Goal: Transaction & Acquisition: Purchase product/service

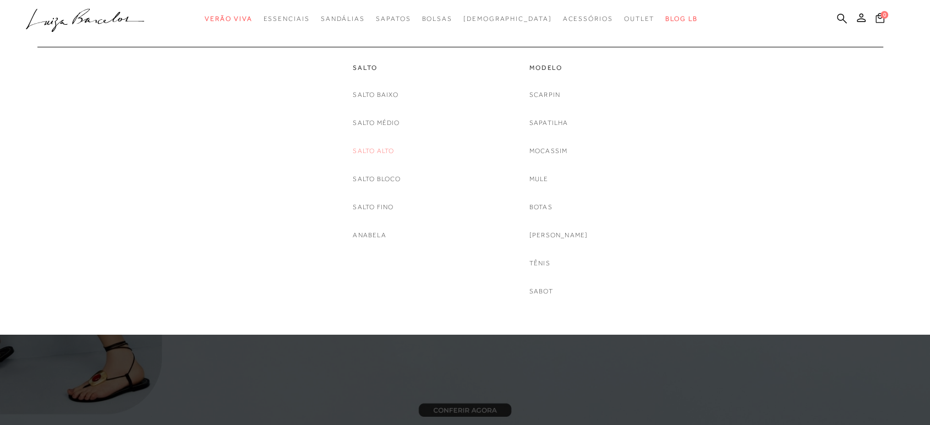
click at [379, 152] on link "Salto Alto" at bounding box center [373, 151] width 41 height 12
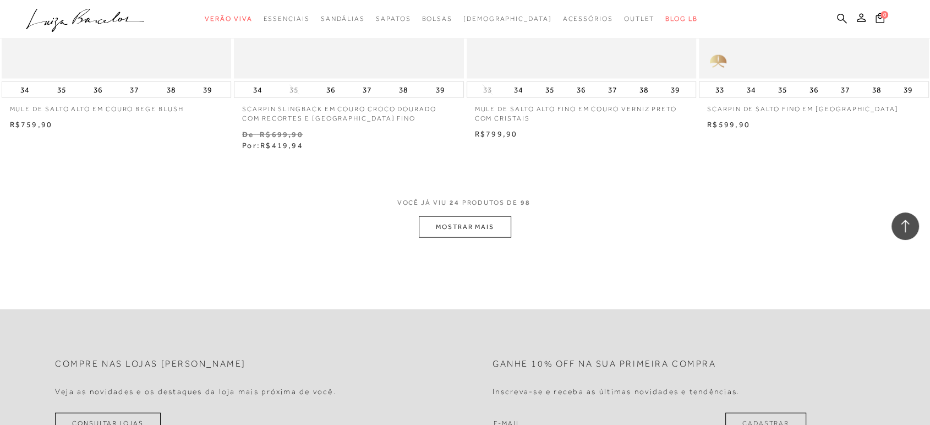
scroll to position [2446, 0]
click at [495, 229] on button "MOSTRAR MAIS" at bounding box center [465, 228] width 92 height 21
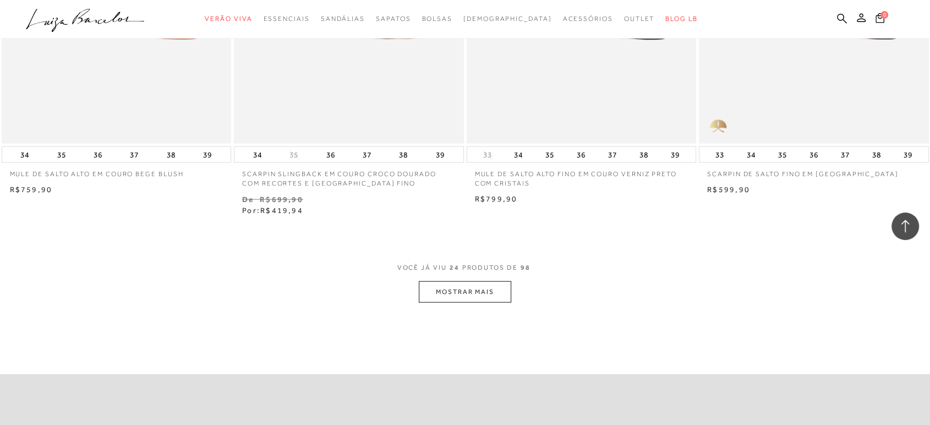
scroll to position [2262, 0]
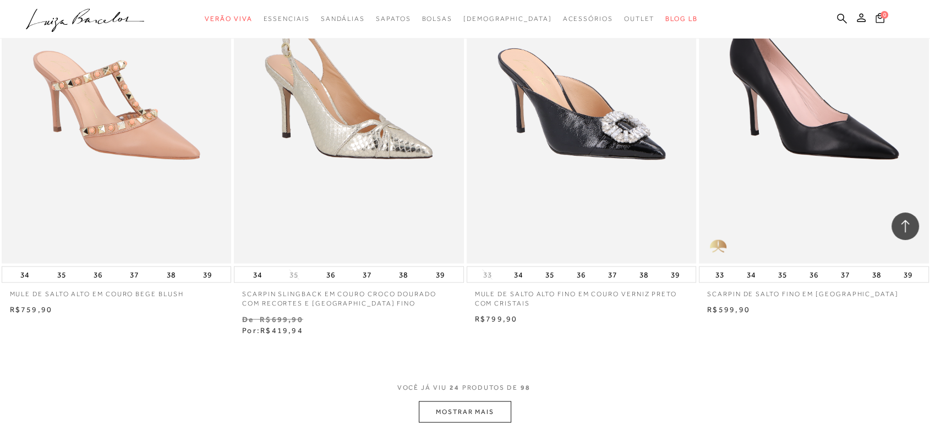
click at [456, 403] on button "MOSTRAR MAIS" at bounding box center [465, 411] width 92 height 21
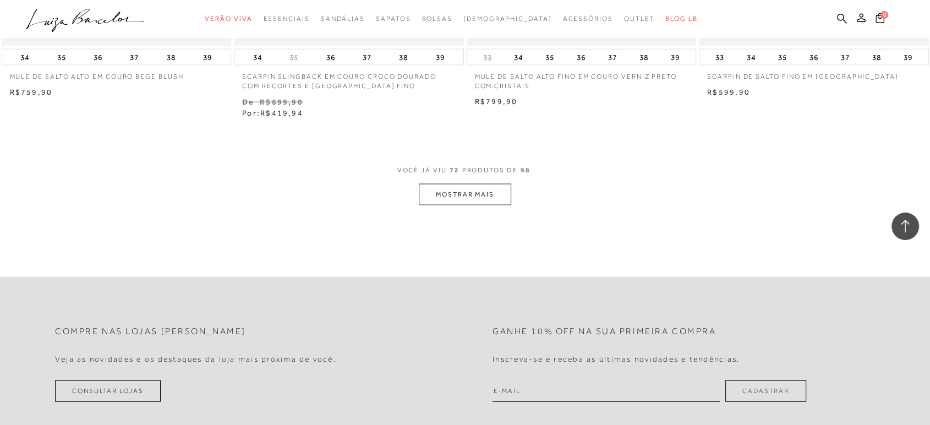
scroll to position [2507, 0]
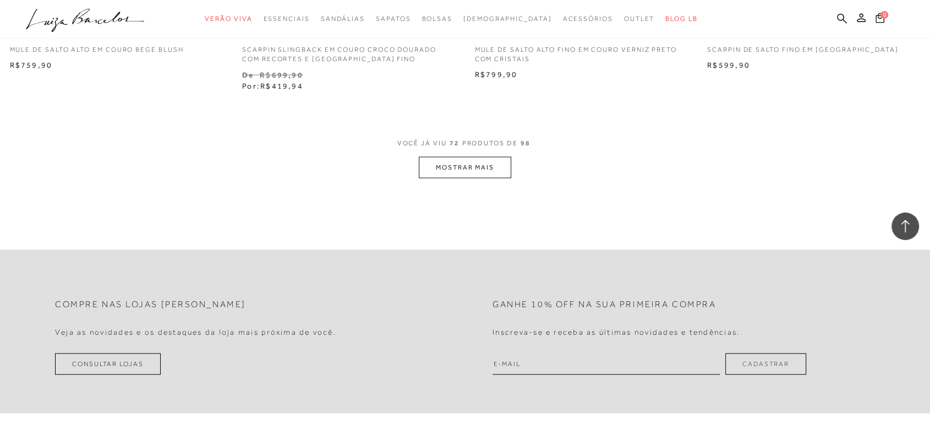
click at [475, 163] on button "MOSTRAR MAIS" at bounding box center [465, 167] width 92 height 21
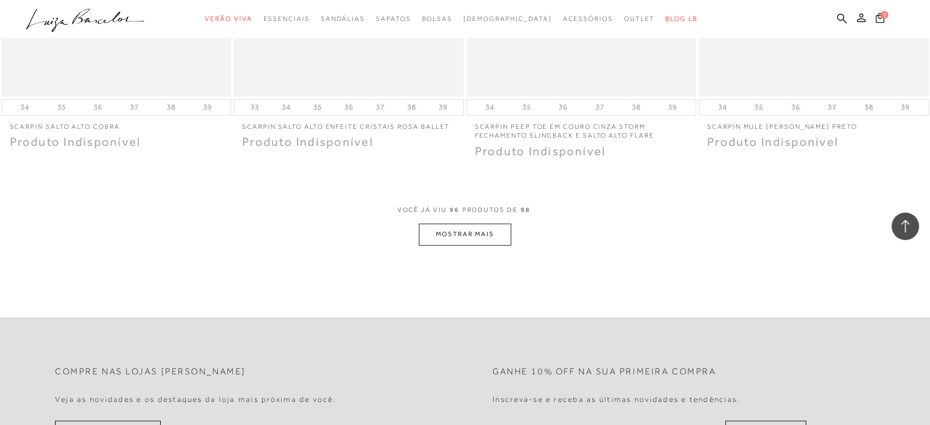
scroll to position [4992, 0]
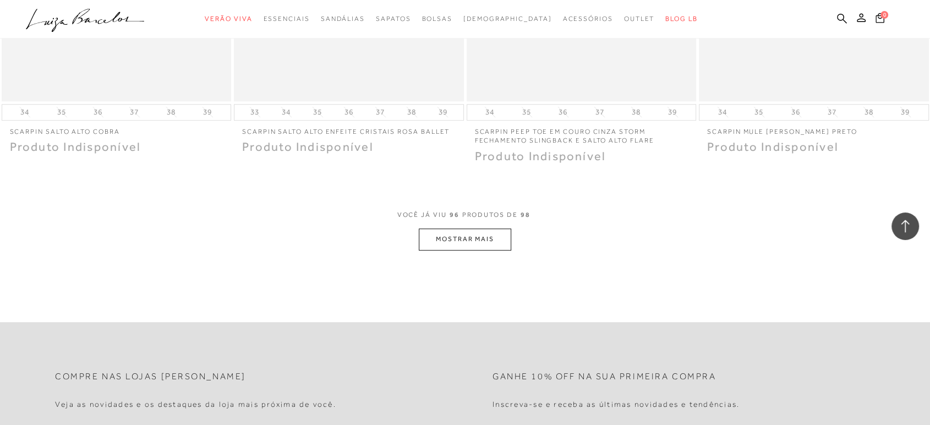
click at [475, 233] on button "MOSTRAR MAIS" at bounding box center [465, 238] width 92 height 21
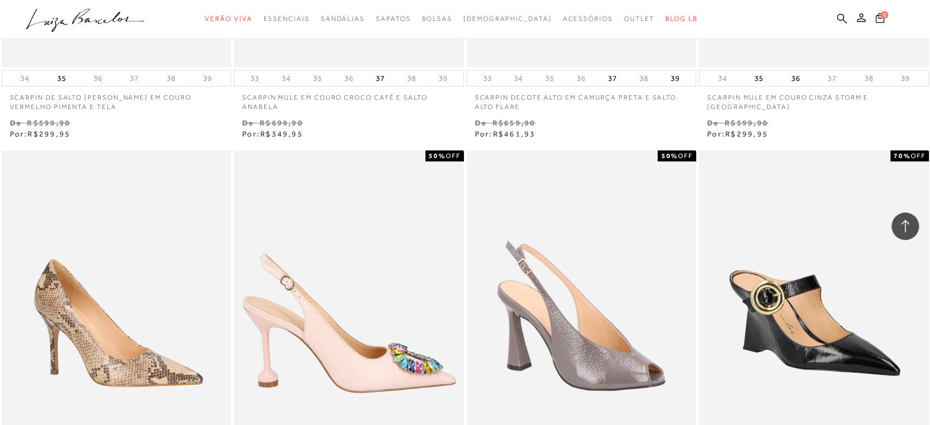
scroll to position [4381, 0]
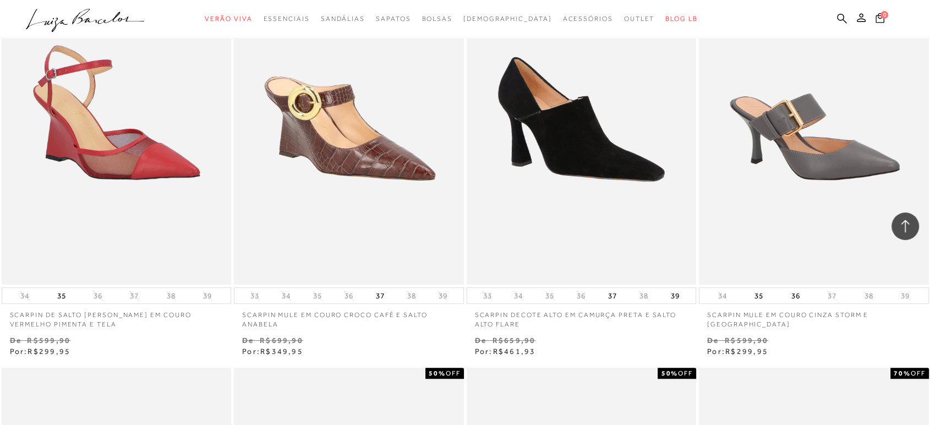
click at [834, 17] on ul ".a{fill-rule:evenodd;} Verão Viva Em alta Favoritos das Influenciadoras Apostas…" at bounding box center [457, 19] width 862 height 20
click at [841, 15] on icon at bounding box center [842, 18] width 10 height 10
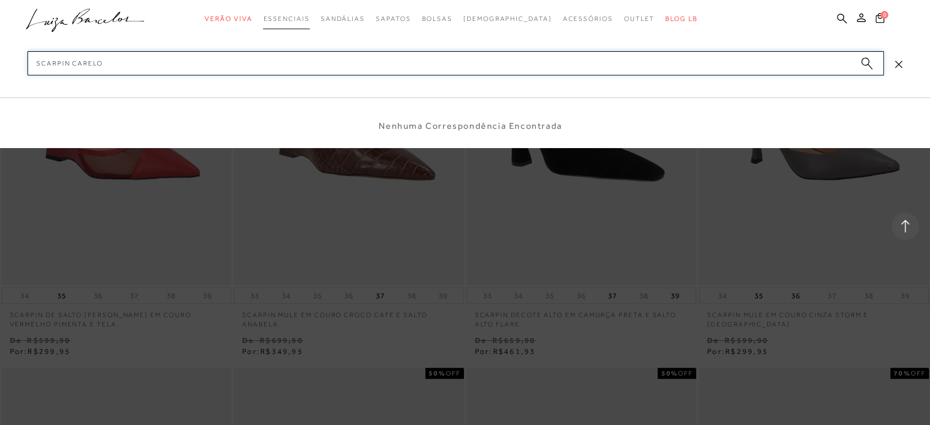
type input "scarpin carelo"
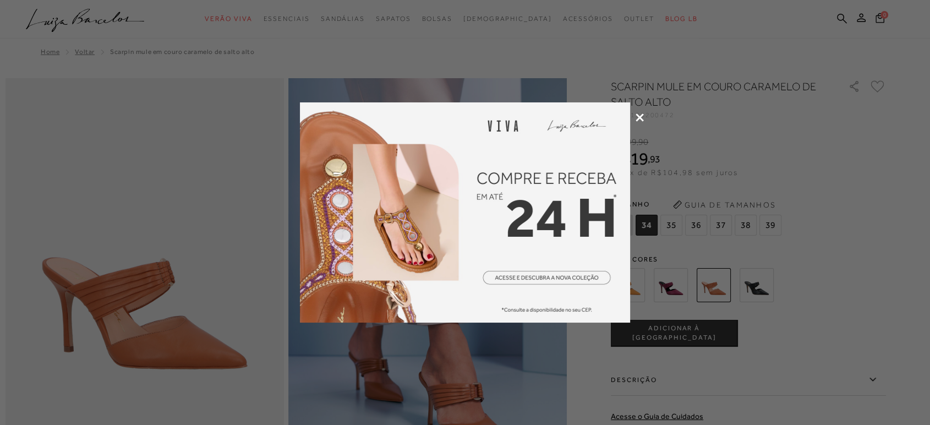
click at [633, 118] on div at bounding box center [465, 212] width 930 height 425
click at [642, 113] on div at bounding box center [465, 212] width 930 height 425
click at [638, 115] on icon at bounding box center [640, 117] width 8 height 8
